Goal: Check status: Check status

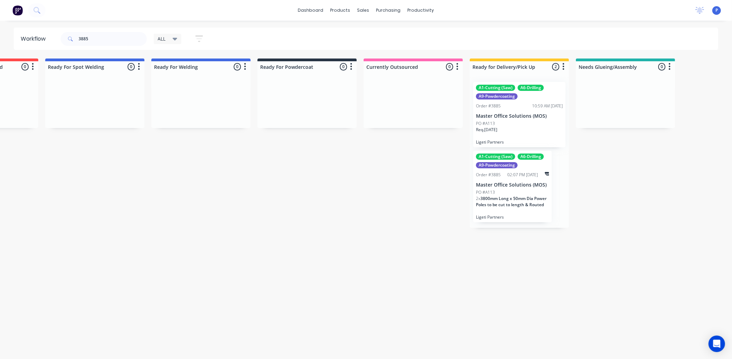
scroll to position [0, 1456]
click at [101, 41] on input "3885" at bounding box center [113, 39] width 68 height 14
type input "3"
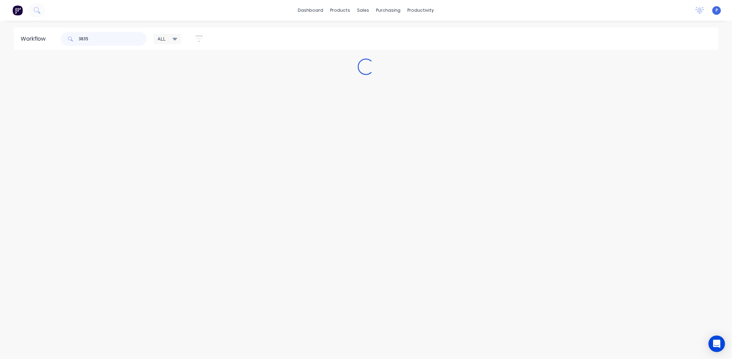
scroll to position [0, 0]
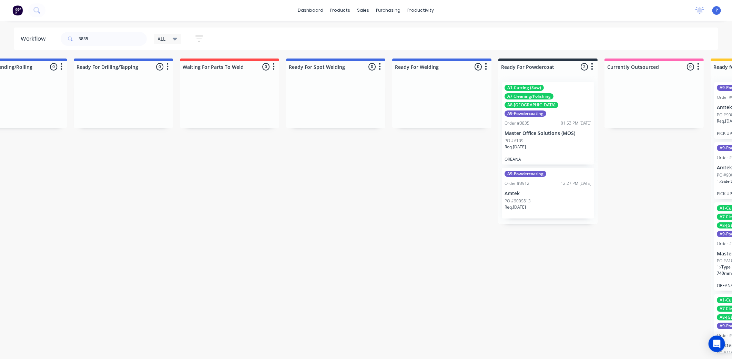
drag, startPoint x: 219, startPoint y: 164, endPoint x: 273, endPoint y: 168, distance: 54.6
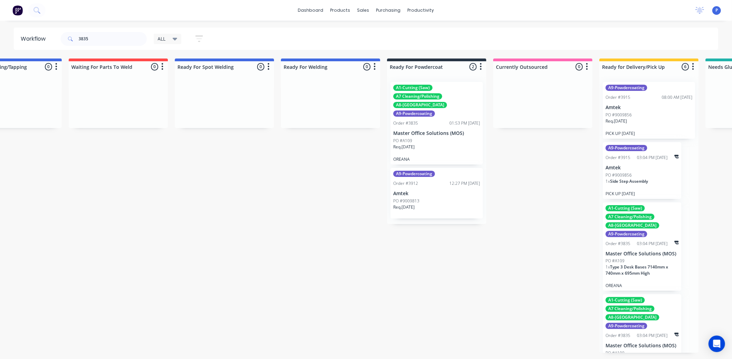
click at [428, 120] on div "A1-Cutting (Saw) A7 Cleaning/Polishing A8-Welding A9-Powdercoating Order #3835 …" at bounding box center [437, 123] width 92 height 83
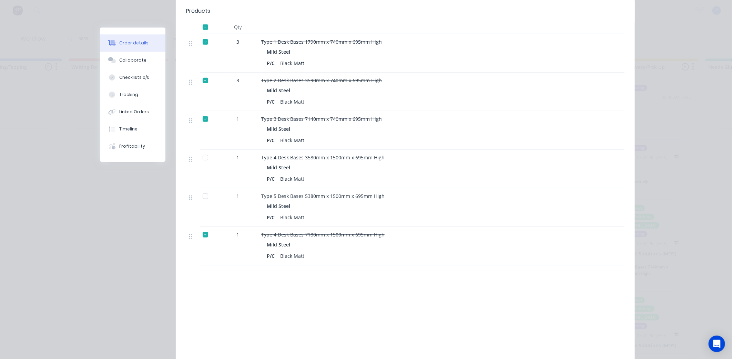
scroll to position [268, 0]
click at [202, 150] on div at bounding box center [206, 157] width 14 height 14
click at [136, 100] on button "Tracking" at bounding box center [132, 94] width 65 height 17
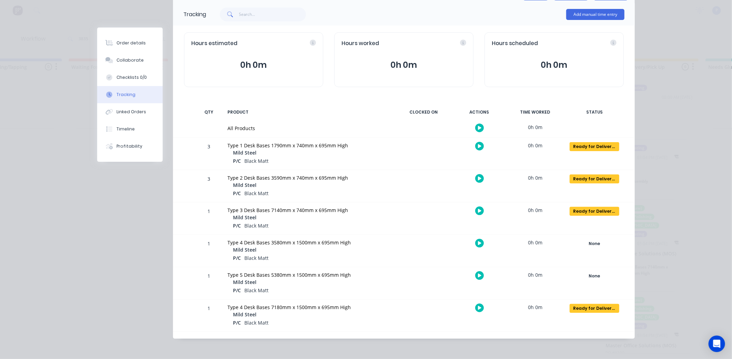
scroll to position [44, 0]
click at [597, 242] on div "None" at bounding box center [595, 243] width 50 height 9
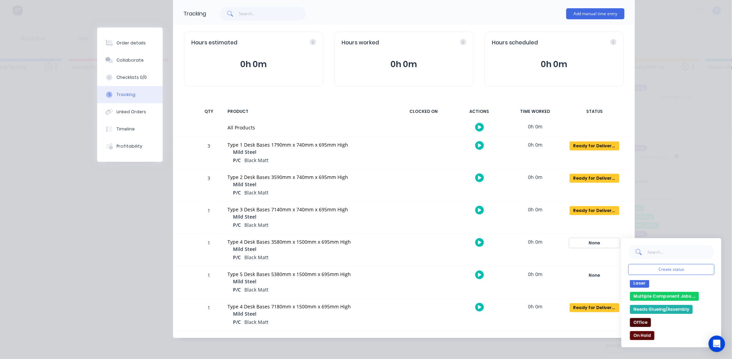
scroll to position [77, 0]
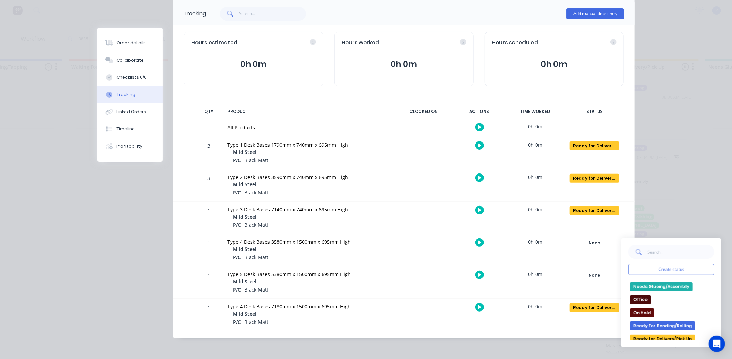
click at [665, 338] on button "Ready for Delivery/Pick Up" at bounding box center [662, 339] width 65 height 9
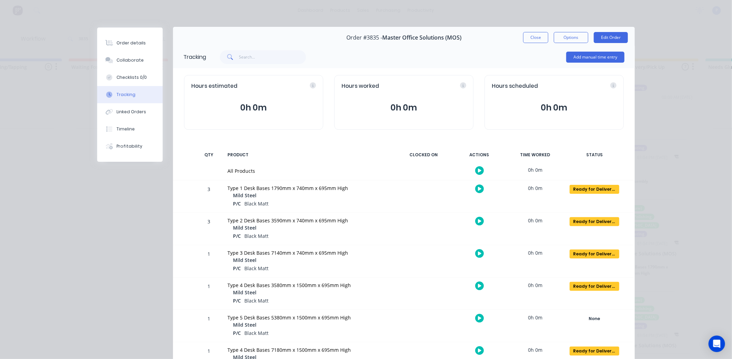
scroll to position [0, 0]
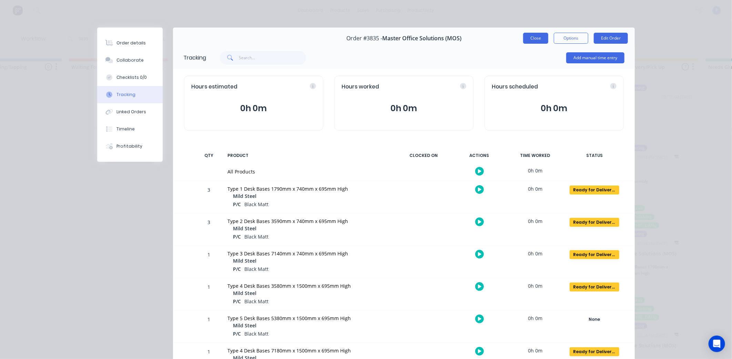
click at [534, 41] on button "Close" at bounding box center [535, 38] width 25 height 11
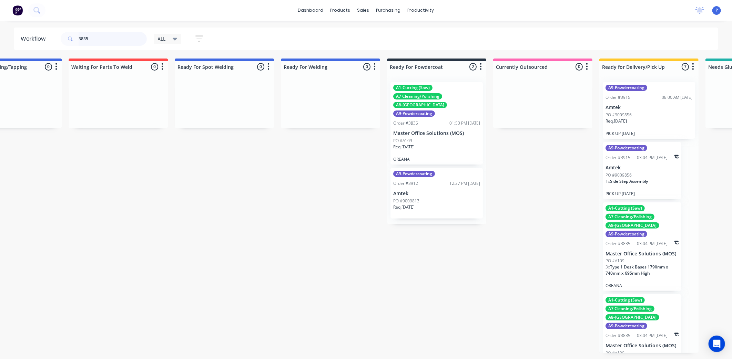
click at [90, 40] on input "3835" at bounding box center [113, 39] width 68 height 14
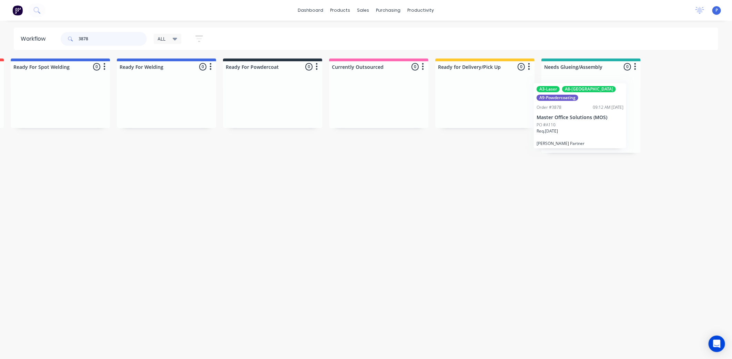
scroll to position [0, 1511]
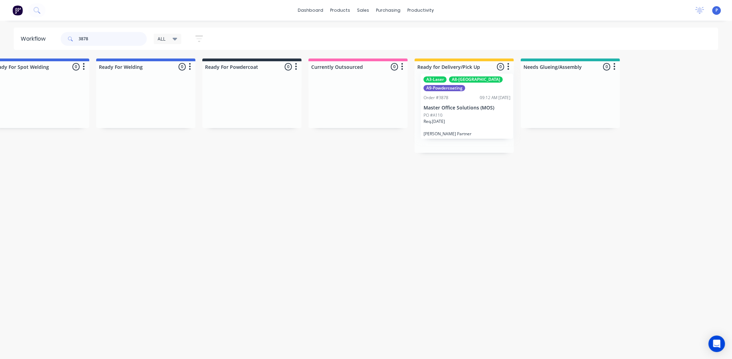
drag, startPoint x: 465, startPoint y: 117, endPoint x: 451, endPoint y: 109, distance: 16.1
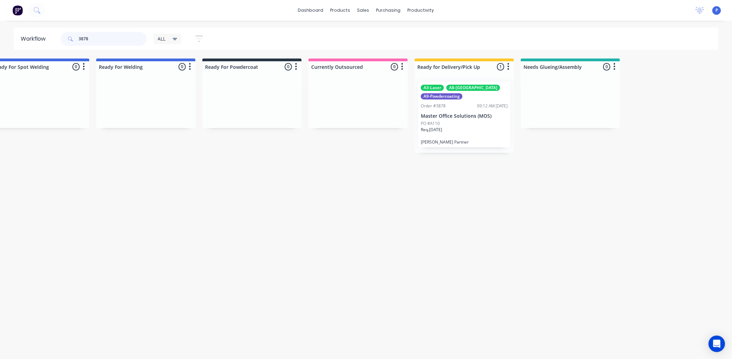
type input "3878"
click at [451, 108] on div "Order #3878 09:12 AM [DATE]" at bounding box center [464, 106] width 87 height 6
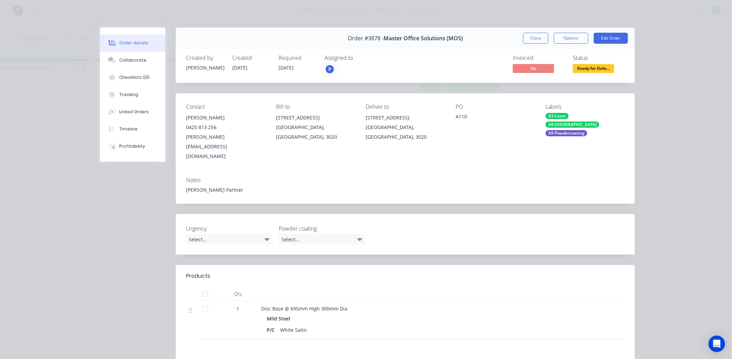
click at [201, 287] on div at bounding box center [206, 294] width 14 height 14
click at [146, 96] on button "Tracking" at bounding box center [132, 94] width 65 height 17
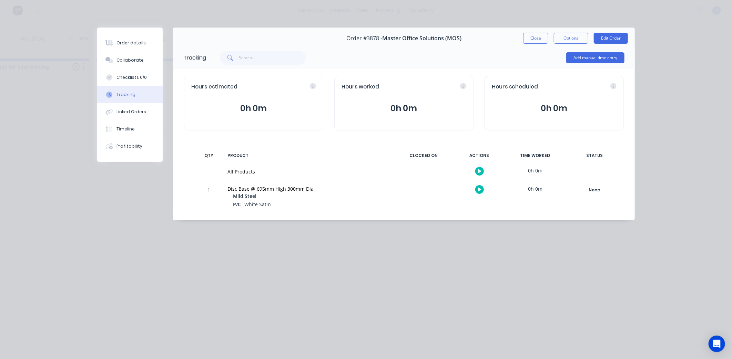
click at [600, 156] on div "STATUS" at bounding box center [594, 156] width 59 height 14
click at [605, 191] on div "None" at bounding box center [595, 190] width 50 height 9
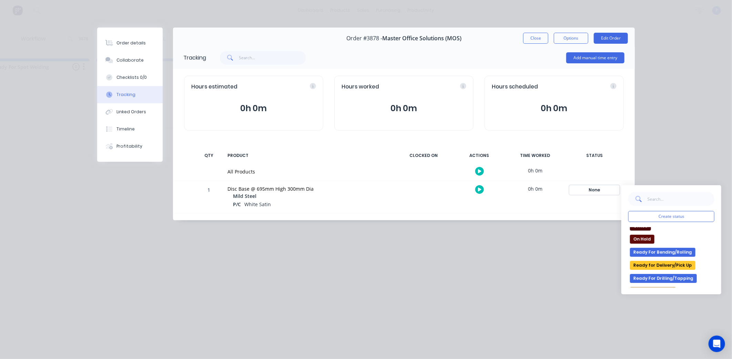
scroll to position [115, 0]
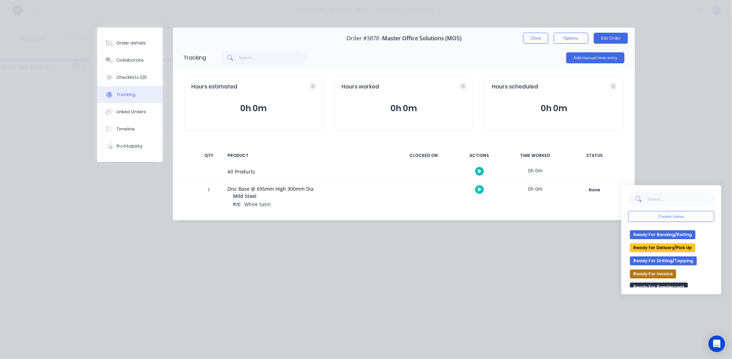
click at [657, 245] on button "Ready for Delivery/Pick Up" at bounding box center [662, 248] width 65 height 9
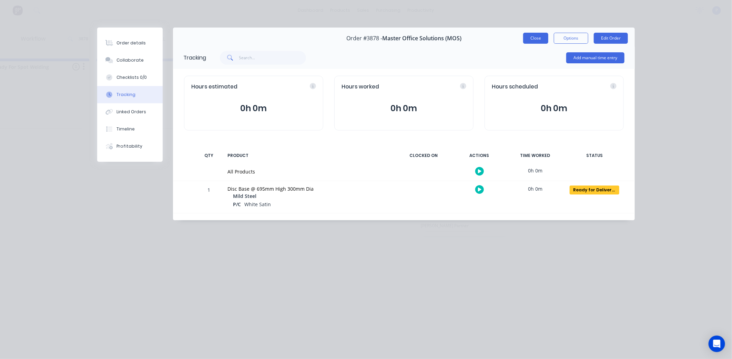
click at [542, 34] on button "Close" at bounding box center [535, 38] width 25 height 11
